Goal: Transaction & Acquisition: Purchase product/service

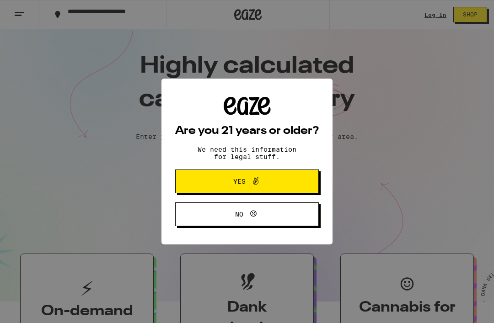
click at [297, 189] on button "Yes" at bounding box center [247, 182] width 144 height 24
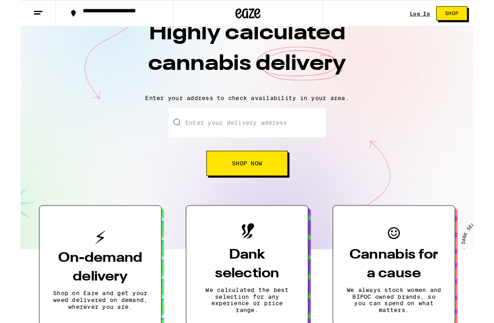
click at [437, 16] on link "Log In" at bounding box center [435, 15] width 22 height 6
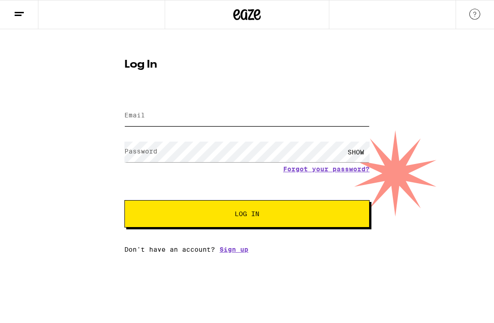
click at [255, 125] on input "Email" at bounding box center [246, 116] width 245 height 21
type input "[EMAIL_ADDRESS][DOMAIN_NAME]"
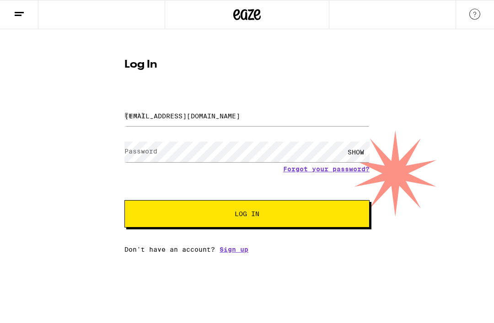
click at [247, 215] on button "Log In" at bounding box center [246, 213] width 245 height 27
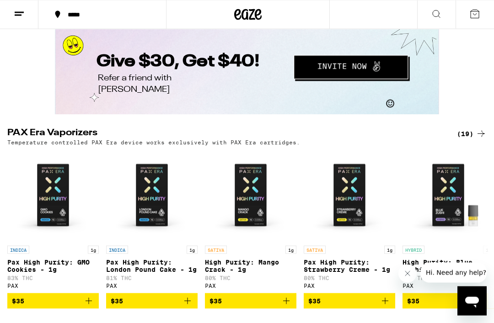
scroll to position [1929, 0]
